Goal: Navigation & Orientation: Go to known website

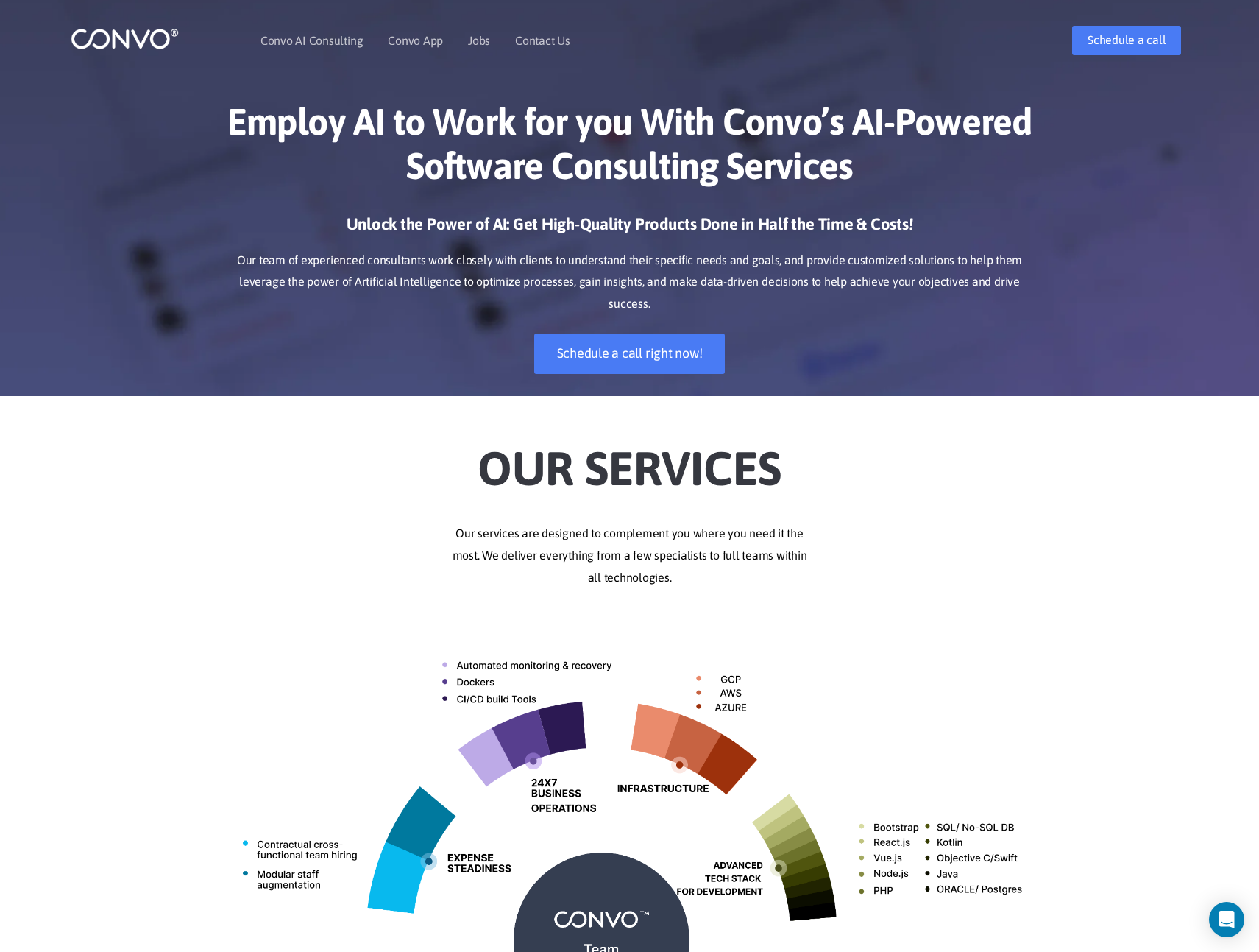
click at [146, 32] on img at bounding box center [125, 38] width 108 height 23
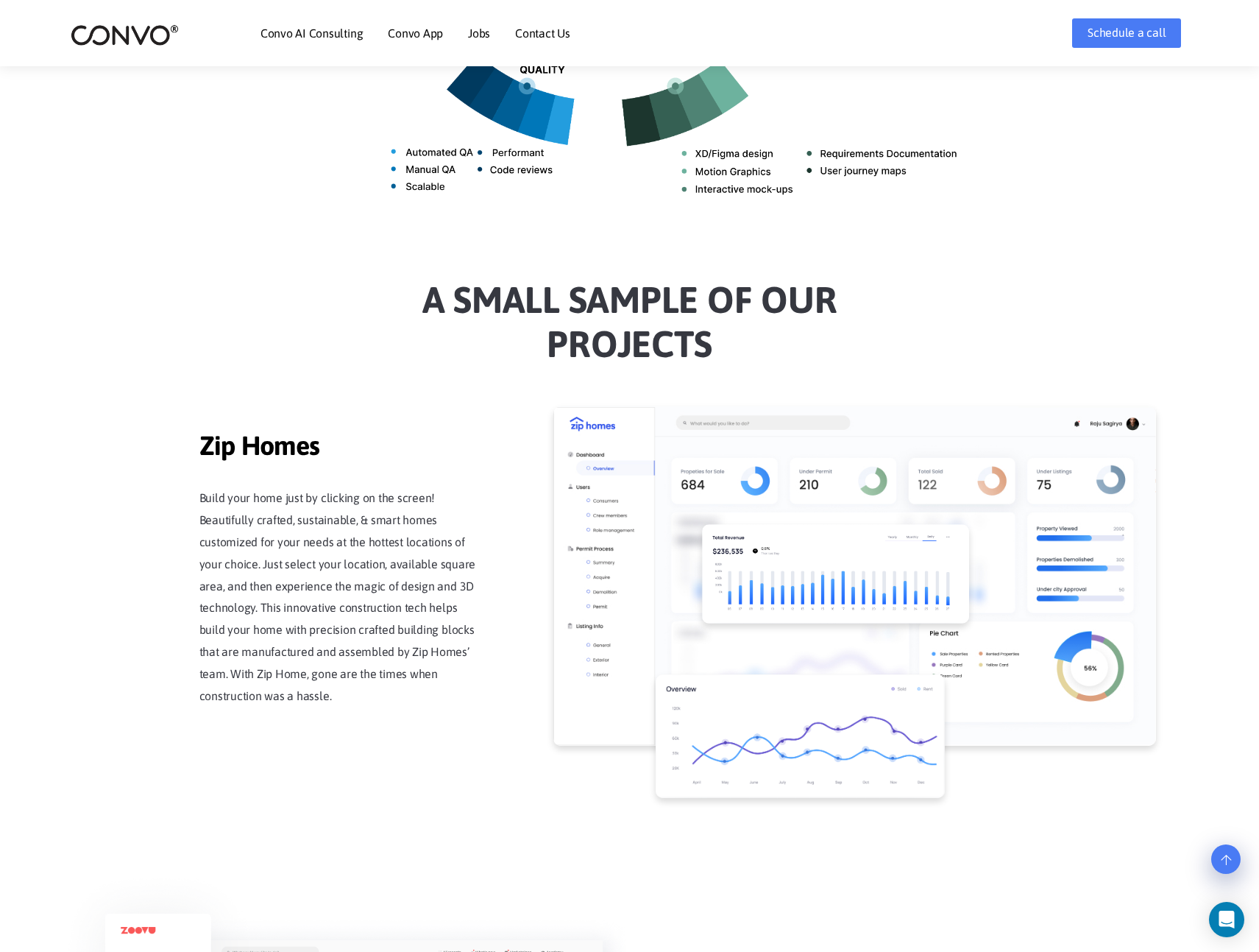
scroll to position [1026, 0]
